Goal: Information Seeking & Learning: Check status

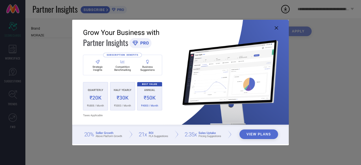
type input "All"
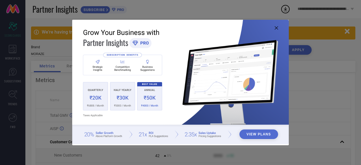
click at [273, 30] on img at bounding box center [180, 82] width 217 height 125
click at [275, 29] on icon at bounding box center [276, 27] width 3 height 3
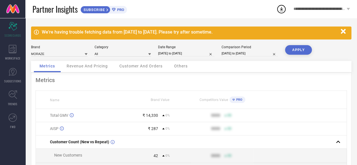
scroll to position [47, 0]
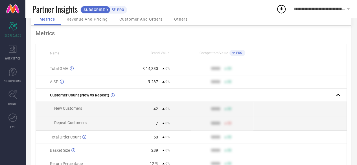
click at [91, 23] on div "Revenue And Pricing" at bounding box center [87, 19] width 52 height 11
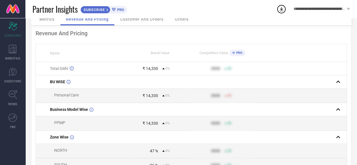
click at [51, 18] on span "Metrics" at bounding box center [47, 19] width 15 height 5
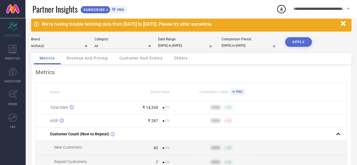
scroll to position [0, 0]
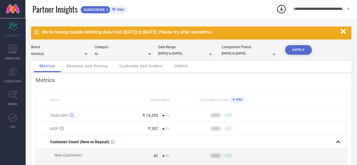
click at [189, 52] on input "[DATE] to [DATE]" at bounding box center [186, 54] width 56 height 6
select select "3"
select select "2025"
select select "4"
select select "2025"
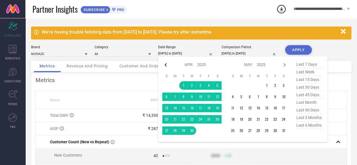
click at [166, 65] on icon at bounding box center [165, 65] width 7 height 7
select select "2"
select select "2025"
select select "3"
select select "2025"
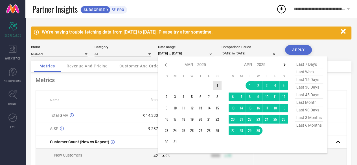
click at [284, 63] on icon at bounding box center [284, 65] width 7 height 7
select select "3"
select select "2025"
select select "4"
select select "2025"
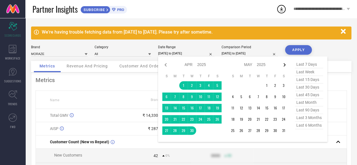
click at [283, 64] on icon at bounding box center [284, 65] width 7 height 7
select select "4"
select select "2025"
select select "5"
select select "2025"
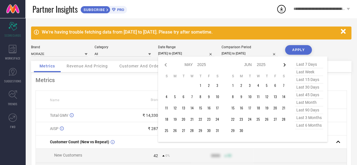
click at [283, 64] on icon at bounding box center [284, 65] width 7 height 7
select select "5"
select select "2025"
select select "6"
select select "2025"
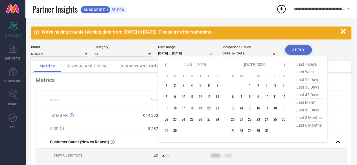
click at [280, 66] on div "Jan Feb Mar Apr May Jun [DATE] Aug Sep Oct Nov [DATE] 2016 2017 2018 2019 2020 …" at bounding box center [255, 65] width 52 height 8
click at [281, 65] on icon at bounding box center [284, 65] width 7 height 7
select select "6"
select select "2025"
select select "7"
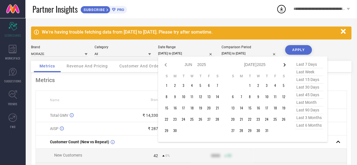
select select "2025"
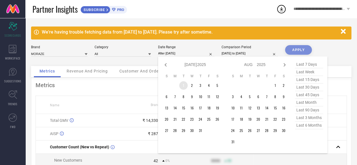
click at [184, 87] on td "1" at bounding box center [183, 85] width 8 height 8
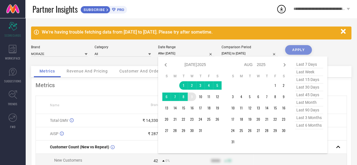
type input "[DATE] to [DATE]"
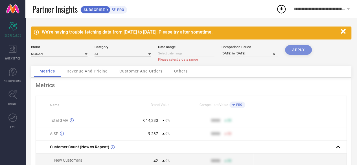
select select "8"
select select "2025"
select select "9"
select select "2025"
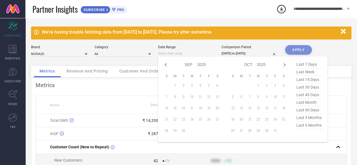
click at [204, 54] on input at bounding box center [186, 54] width 56 height 6
click at [258, 86] on td "1" at bounding box center [258, 85] width 8 height 8
click at [167, 63] on icon at bounding box center [165, 65] width 7 height 7
select select "6"
select select "2025"
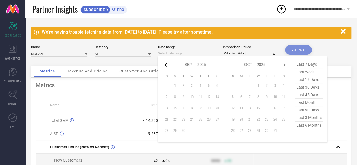
select select "7"
select select "2025"
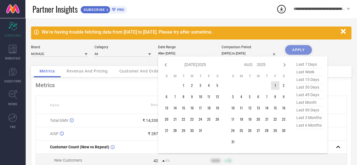
click at [274, 85] on td "1" at bounding box center [275, 85] width 8 height 8
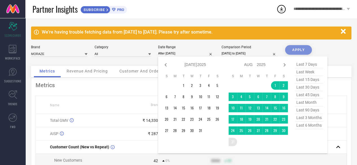
type input "[DATE] to [DATE]"
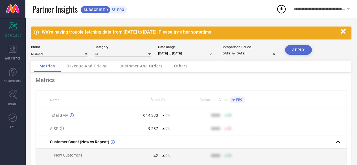
click at [236, 50] on div "Comparison Period [DATE] to [DATE]" at bounding box center [250, 51] width 56 height 12
select select "3"
select select "2025"
select select "4"
select select "2025"
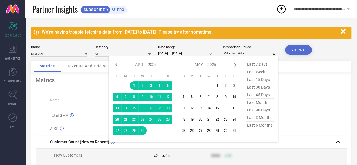
click at [236, 54] on input "[DATE] to [DATE]" at bounding box center [250, 54] width 56 height 6
click at [235, 63] on icon at bounding box center [235, 65] width 7 height 7
select select "4"
select select "2025"
select select "5"
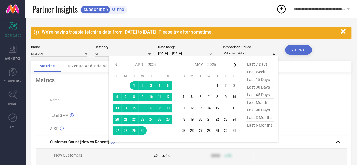
select select "2025"
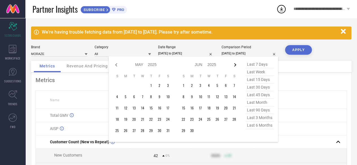
click at [234, 63] on icon at bounding box center [235, 65] width 7 height 7
select select "5"
select select "2025"
select select "6"
select select "2025"
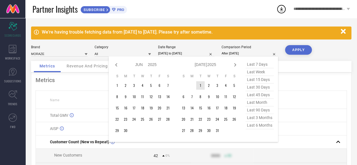
click at [200, 87] on td "1" at bounding box center [200, 85] width 8 height 8
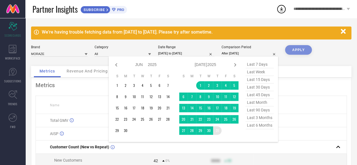
type input "[DATE] to [DATE]"
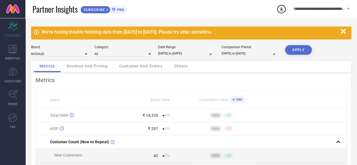
click at [306, 51] on button "APPLY" at bounding box center [298, 50] width 27 height 10
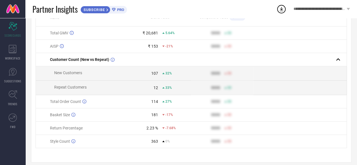
scroll to position [89, 0]
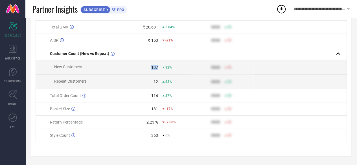
drag, startPoint x: 147, startPoint y: 66, endPoint x: 165, endPoint y: 66, distance: 18.1
click at [165, 66] on div "107 32%" at bounding box center [160, 67] width 62 height 5
drag, startPoint x: 165, startPoint y: 66, endPoint x: 161, endPoint y: 70, distance: 5.8
click at [166, 65] on span "32%" at bounding box center [168, 67] width 6 height 4
drag, startPoint x: 151, startPoint y: 66, endPoint x: 174, endPoint y: 63, distance: 22.4
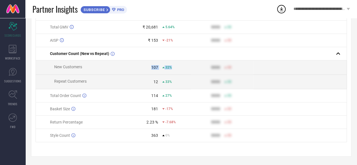
click at [174, 63] on td "107 32%" at bounding box center [160, 67] width 62 height 14
drag, startPoint x: 151, startPoint y: 78, endPoint x: 174, endPoint y: 79, distance: 23.4
click at [174, 79] on td "12 33%" at bounding box center [160, 82] width 62 height 14
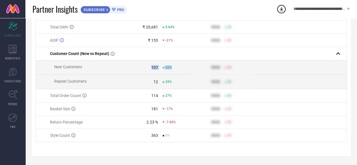
drag, startPoint x: 165, startPoint y: 66, endPoint x: 180, endPoint y: 68, distance: 15.6
click at [181, 67] on div "107 32%" at bounding box center [160, 67] width 62 height 5
click at [165, 80] on div "33%" at bounding box center [167, 82] width 10 height 4
drag, startPoint x: 151, startPoint y: 111, endPoint x: 167, endPoint y: 106, distance: 17.1
click at [167, 106] on td "181 -17%" at bounding box center [160, 108] width 62 height 13
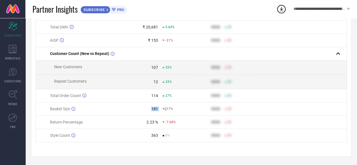
click at [167, 107] on div "181 -17%" at bounding box center [160, 109] width 62 height 5
drag, startPoint x: 181, startPoint y: 123, endPoint x: 187, endPoint y: 123, distance: 6.2
click at [187, 123] on div "2.23 % -7.68%" at bounding box center [160, 122] width 62 height 5
click at [188, 123] on div "-7.68%" at bounding box center [176, 122] width 29 height 4
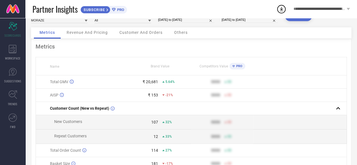
scroll to position [0, 0]
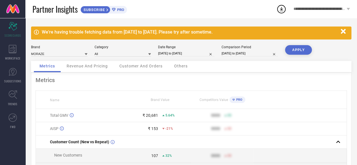
select select "7"
select select "2025"
select select "8"
select select "2025"
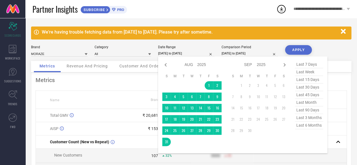
click at [207, 53] on input "[DATE] to [DATE]" at bounding box center [186, 54] width 56 height 6
type input "After [DATE]"
click at [206, 82] on td "1" at bounding box center [209, 85] width 8 height 8
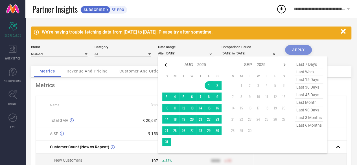
click at [165, 64] on icon at bounding box center [166, 64] width 2 height 3
select select "6"
select select "2025"
select select "7"
select select "2025"
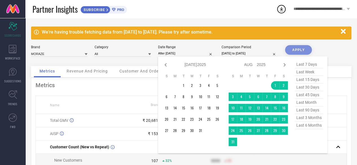
click at [165, 64] on icon at bounding box center [166, 64] width 2 height 3
select select "5"
select select "2025"
select select "6"
select select "2025"
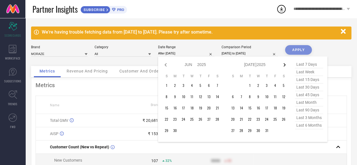
click at [283, 63] on icon at bounding box center [284, 65] width 7 height 7
select select "6"
select select "2025"
select select "7"
select select "2025"
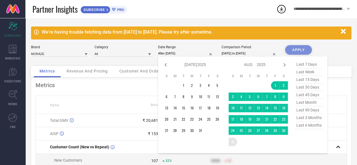
type input "[DATE] to [DATE]"
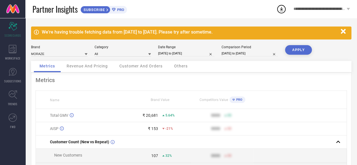
click at [257, 51] on input "[DATE] to [DATE]" at bounding box center [250, 54] width 56 height 6
select select "6"
select select "2025"
select select "7"
select select "2025"
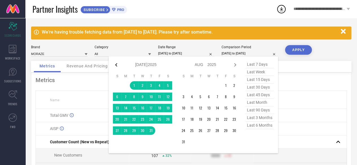
click at [120, 65] on icon at bounding box center [116, 65] width 7 height 7
select select "5"
select select "2025"
select select "6"
select select "2025"
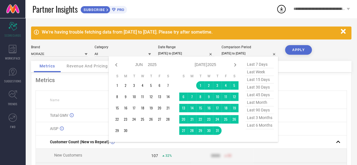
click at [120, 65] on icon at bounding box center [116, 65] width 7 height 7
select select "4"
select select "2025"
select select "5"
select select "2025"
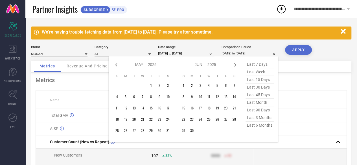
click at [120, 65] on icon at bounding box center [116, 65] width 7 height 7
select select "3"
select select "2025"
select select "4"
select select "2025"
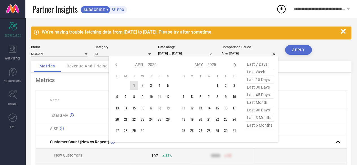
click at [134, 83] on td "1" at bounding box center [134, 85] width 8 height 8
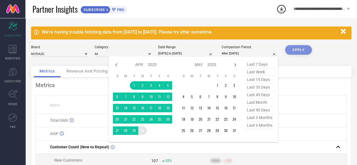
type input "[DATE] to [DATE]"
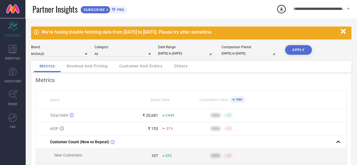
click at [306, 47] on button "APPLY" at bounding box center [298, 50] width 27 height 10
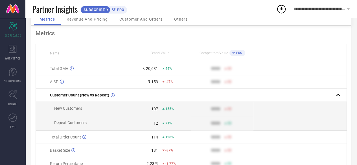
click at [164, 78] on td "₹ 153 -47%" at bounding box center [160, 81] width 62 height 13
click at [171, 86] on td "₹ 153 -47%" at bounding box center [160, 81] width 62 height 13
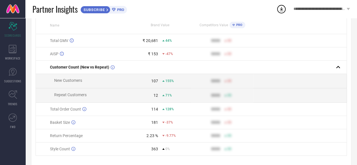
scroll to position [89, 0]
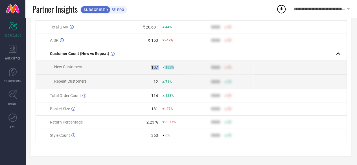
drag, startPoint x: 149, startPoint y: 70, endPoint x: 183, endPoint y: 68, distance: 33.6
click at [183, 68] on td "107 155%" at bounding box center [160, 67] width 62 height 14
click at [183, 68] on div "155%" at bounding box center [176, 67] width 29 height 4
drag, startPoint x: 154, startPoint y: 80, endPoint x: 174, endPoint y: 80, distance: 19.2
click at [174, 80] on div "12 71%" at bounding box center [160, 82] width 62 height 5
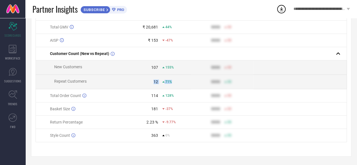
click at [174, 80] on div "71%" at bounding box center [176, 82] width 29 height 4
drag, startPoint x: 152, startPoint y: 96, endPoint x: 177, endPoint y: 96, distance: 25.7
click at [177, 96] on div "114 128%" at bounding box center [160, 95] width 62 height 5
click at [177, 96] on div "128%" at bounding box center [176, 96] width 29 height 4
drag, startPoint x: 152, startPoint y: 108, endPoint x: 164, endPoint y: 108, distance: 11.6
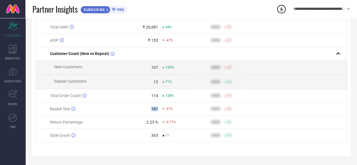
click at [164, 108] on div "181 -37%" at bounding box center [160, 109] width 62 height 5
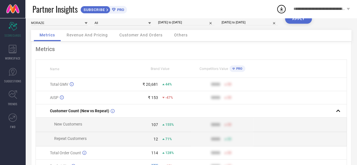
scroll to position [0, 0]
